Goal: Task Accomplishment & Management: Use online tool/utility

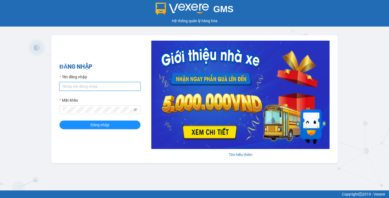
click at [87, 86] on input "Tên đăng nhập" at bounding box center [99, 86] width 81 height 9
type input "thang.vtp"
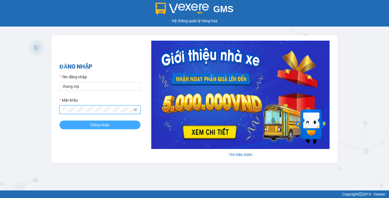
click at [98, 126] on span "Đăng nhập" at bounding box center [100, 125] width 19 height 6
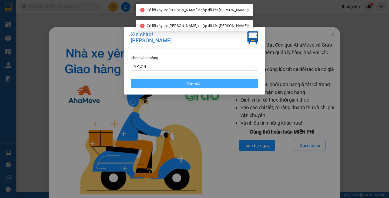
click at [202, 85] on button "Xác nhận" at bounding box center [195, 83] width 128 height 9
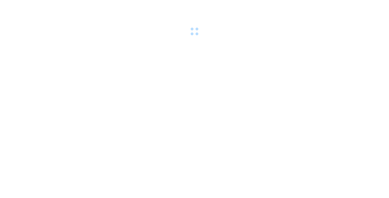
click at [331, 35] on div at bounding box center [194, 18] width 389 height 37
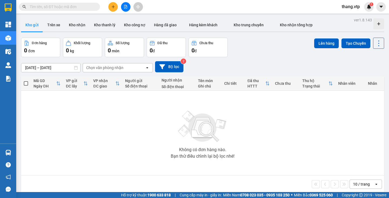
click at [107, 63] on div "Chọn văn phòng nhận" at bounding box center [114, 67] width 62 height 9
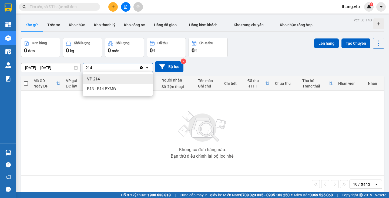
type input "214"
click at [101, 77] on div "VP 214" at bounding box center [118, 79] width 70 height 10
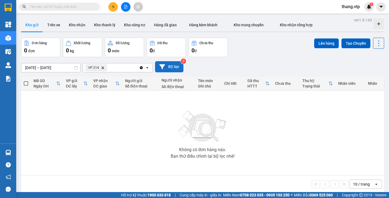
click at [162, 67] on icon at bounding box center [162, 66] width 6 height 5
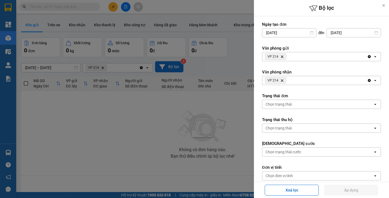
click at [282, 81] on icon "Delete" at bounding box center [282, 80] width 3 height 3
click at [343, 186] on button "Áp dụng" at bounding box center [351, 189] width 54 height 11
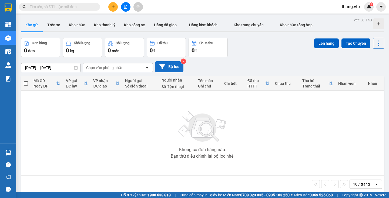
click at [111, 66] on div "Chọn văn phòng nhận" at bounding box center [104, 67] width 37 height 5
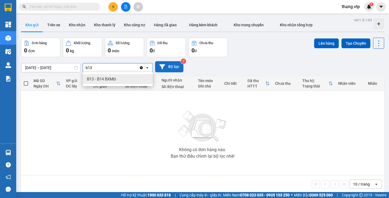
type input "b13"
click at [123, 79] on div "B13 - B14 BXMĐ" at bounding box center [118, 79] width 70 height 10
click at [118, 66] on icon "Delete" at bounding box center [116, 67] width 3 height 3
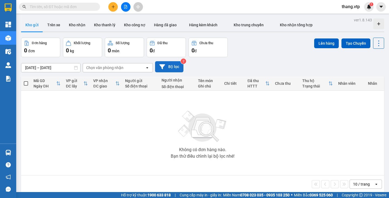
click at [121, 66] on div "Chọn văn phòng nhận" at bounding box center [104, 67] width 37 height 5
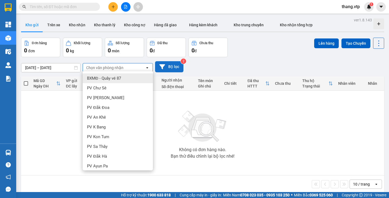
click at [168, 65] on button "Bộ lọc" at bounding box center [169, 66] width 28 height 11
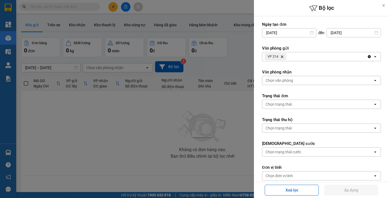
click at [282, 55] on icon "Delete" at bounding box center [282, 56] width 3 height 3
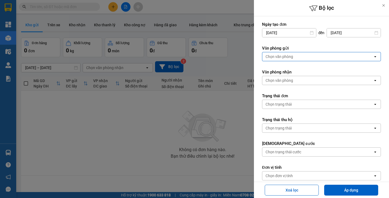
click at [281, 80] on div "Chọn văn phòng" at bounding box center [280, 80] width 28 height 5
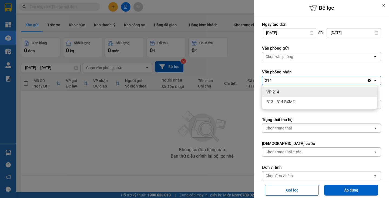
type input "214"
click at [277, 90] on span "VP 214" at bounding box center [272, 91] width 13 height 5
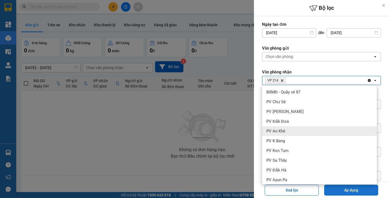
click at [352, 187] on button "Áp dụng" at bounding box center [351, 189] width 54 height 11
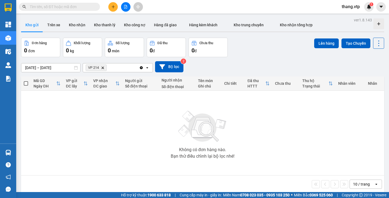
click at [161, 67] on icon at bounding box center [162, 67] width 6 height 6
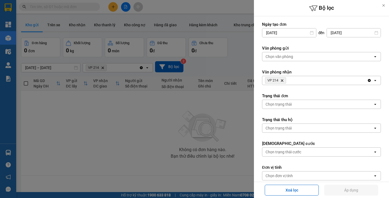
click at [277, 34] on input "09/09/2025" at bounding box center [289, 32] width 54 height 9
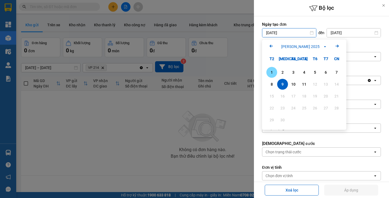
click at [271, 71] on div "1" at bounding box center [272, 72] width 8 height 6
type input "01/09/2025"
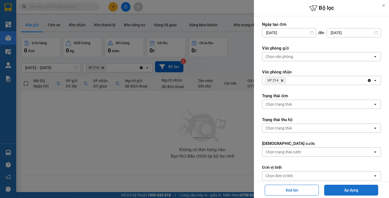
click at [359, 190] on button "Áp dụng" at bounding box center [351, 189] width 54 height 11
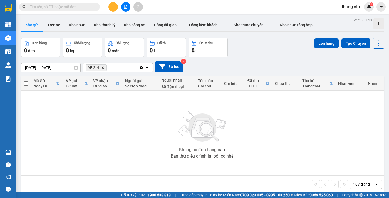
type input "01/09/2025 – 11/09/2025"
click at [352, 9] on span "thang.vtp" at bounding box center [351, 6] width 27 height 7
click at [350, 16] on span "Đăng xuất" at bounding box center [356, 17] width 23 height 6
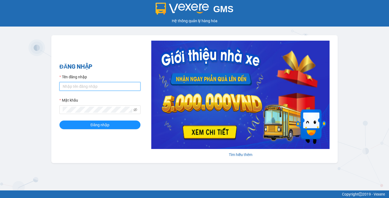
click at [93, 82] on input "Tên đăng nhập" at bounding box center [99, 86] width 81 height 9
type input "thang.vtp"
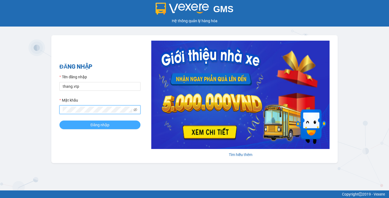
click at [102, 124] on span "Đăng nhập" at bounding box center [100, 125] width 19 height 6
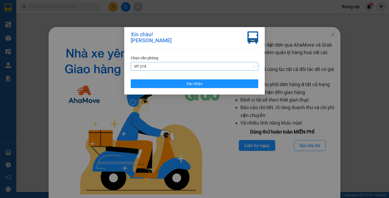
click at [147, 65] on span "VP 214" at bounding box center [194, 66] width 121 height 8
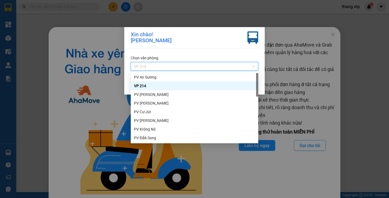
click at [152, 83] on div "VP 214" at bounding box center [194, 86] width 121 height 6
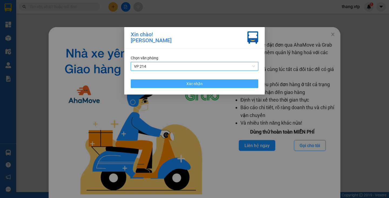
click at [201, 83] on span "Xác nhận" at bounding box center [194, 84] width 16 height 6
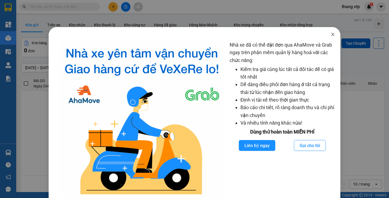
click at [328, 37] on span "Close" at bounding box center [332, 34] width 15 height 15
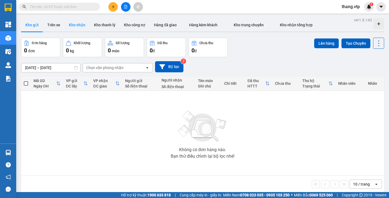
click at [77, 25] on button "Kho nhận" at bounding box center [77, 24] width 25 height 13
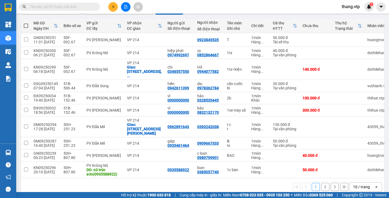
scroll to position [59, 0]
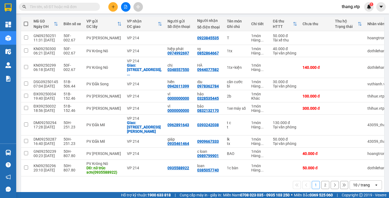
click at [358, 182] on div "10 / trang" at bounding box center [361, 184] width 17 height 5
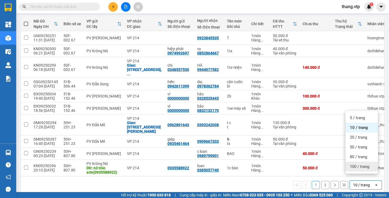
click at [352, 168] on span "100 / trang" at bounding box center [359, 165] width 19 height 5
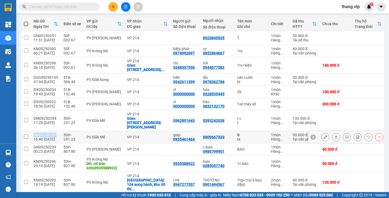
drag, startPoint x: 34, startPoint y: 131, endPoint x: 55, endPoint y: 130, distance: 21.1
click at [55, 132] on div "DM09250287" at bounding box center [46, 134] width 25 height 4
checkbox input "true"
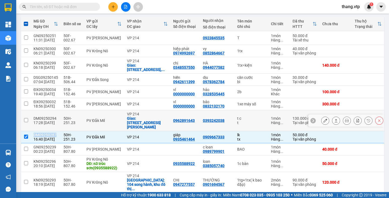
copy div "DM09250287"
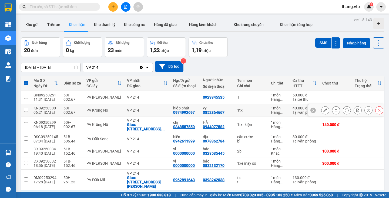
scroll to position [0, 0]
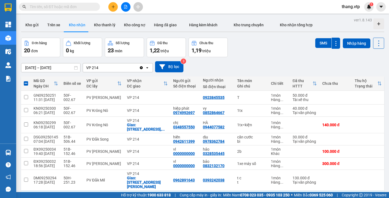
click at [58, 6] on input "text" at bounding box center [62, 7] width 64 height 6
paste input "DM09250287"
type input "DM09250287"
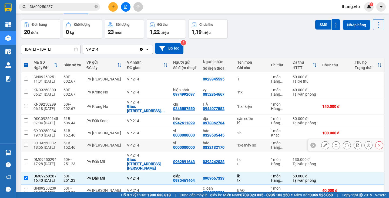
scroll to position [28, 0]
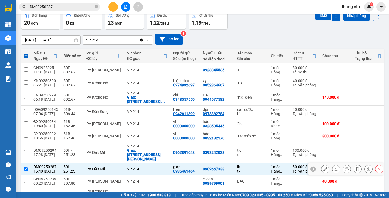
click at [24, 166] on input "checkbox" at bounding box center [26, 168] width 4 height 4
checkbox input "false"
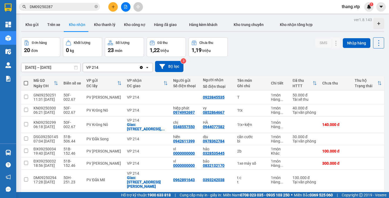
scroll to position [0, 0]
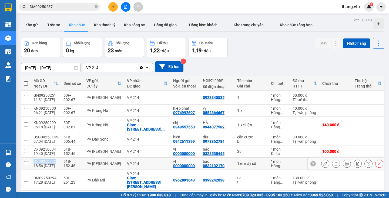
drag, startPoint x: 34, startPoint y: 161, endPoint x: 54, endPoint y: 160, distance: 20.3
click at [54, 160] on div "ĐX09250032" at bounding box center [46, 161] width 25 height 4
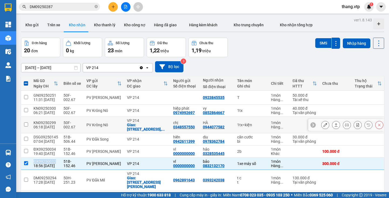
copy div "ĐX09250032"
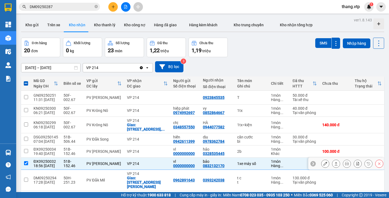
click at [26, 163] on input "checkbox" at bounding box center [26, 163] width 4 height 4
checkbox input "false"
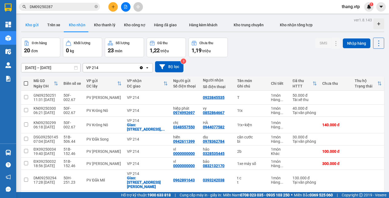
click at [39, 28] on button "Kho gửi" at bounding box center [32, 24] width 22 height 13
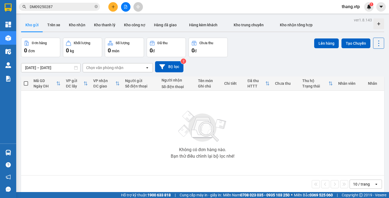
click at [356, 5] on span "thang.vtp" at bounding box center [351, 6] width 27 height 7
click at [381, 5] on icon "caret-down" at bounding box center [381, 6] width 5 height 5
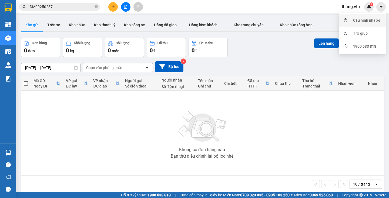
click at [375, 21] on div "Cấu hình nhà xe" at bounding box center [366, 20] width 27 height 6
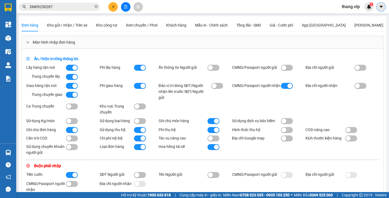
click at [379, 11] on button at bounding box center [380, 6] width 9 height 9
click at [351, 7] on span "thang.vtp" at bounding box center [351, 6] width 27 height 7
click at [352, 17] on span "Đăng xuất" at bounding box center [356, 17] width 23 height 6
